Goal: Information Seeking & Learning: Learn about a topic

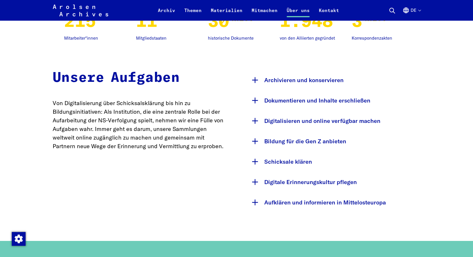
scroll to position [522, 0]
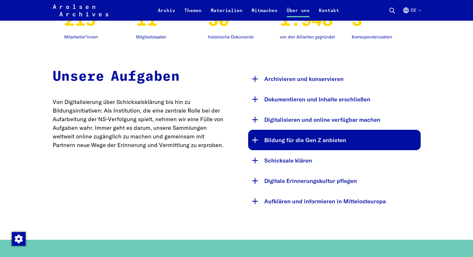
click at [325, 141] on button "Bildung für die Gen Z anbieten" at bounding box center [334, 140] width 173 height 20
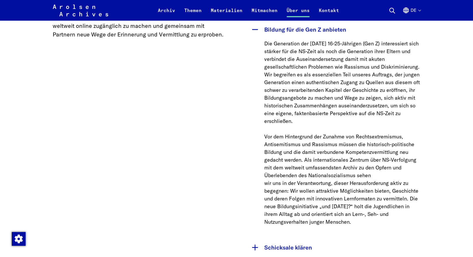
scroll to position [632, 0]
drag, startPoint x: 345, startPoint y: 207, endPoint x: 322, endPoint y: 208, distance: 22.5
click at [322, 208] on p "Die Generation der [DATE] 16-25-Jährigen (Gen Z) interessiert sich stärker für …" at bounding box center [342, 133] width 156 height 186
copy p "und [DATE]"
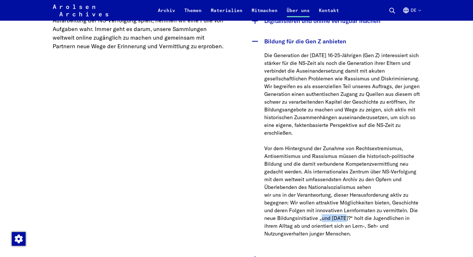
scroll to position [613, 0]
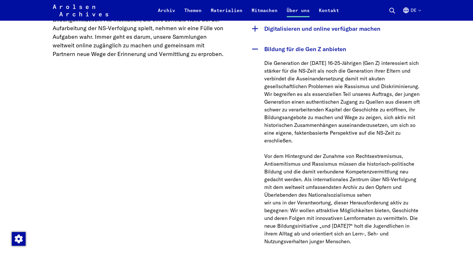
click at [301, 144] on p "Die Generation der [DATE] 16-25-Jährigen (Gen Z) interessiert sich stärker für …" at bounding box center [342, 152] width 156 height 186
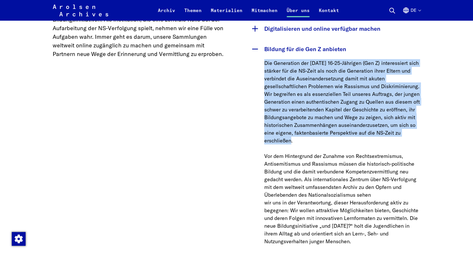
drag, startPoint x: 300, startPoint y: 142, endPoint x: 264, endPoint y: 63, distance: 87.0
click at [264, 63] on p "Die Generation der [DATE] 16-25-Jährigen (Gen Z) interessiert sich stärker für …" at bounding box center [342, 152] width 156 height 186
copy p "Die Generation der [DATE] 16-25-Jährigen (Gen Z) interessiert sich stärker für …"
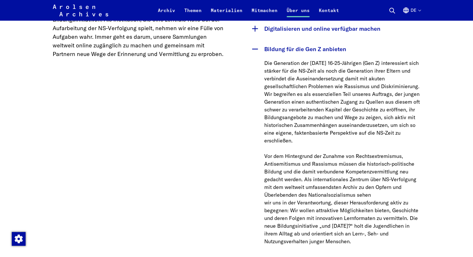
click at [315, 244] on p "Die Generation der [DATE] 16-25-Jährigen (Gen Z) interessiert sich stärker für …" at bounding box center [342, 152] width 156 height 186
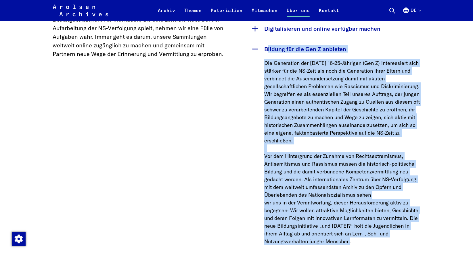
drag, startPoint x: 263, startPoint y: 154, endPoint x: 262, endPoint y: 49, distance: 105.2
click at [262, 49] on div "Bildung für die Gen Z anbieten Die Generation der [DATE] 16-25-Jährigen (Gen Z)…" at bounding box center [334, 148] width 173 height 218
copy div "Loremip dol sit Ame C adipisci Eli Seddoeiusm tem incid 28-35-Utlabore (Etd M) …"
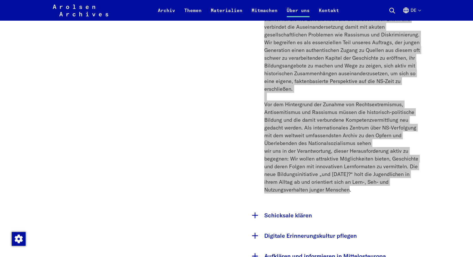
scroll to position [683, 0]
